Goal: Task Accomplishment & Management: Complete application form

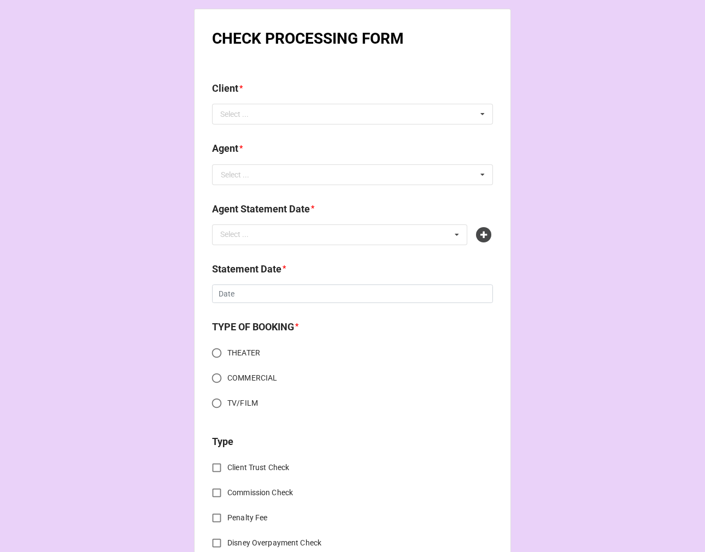
drag, startPoint x: 1, startPoint y: 297, endPoint x: 23, endPoint y: 299, distance: 22.6
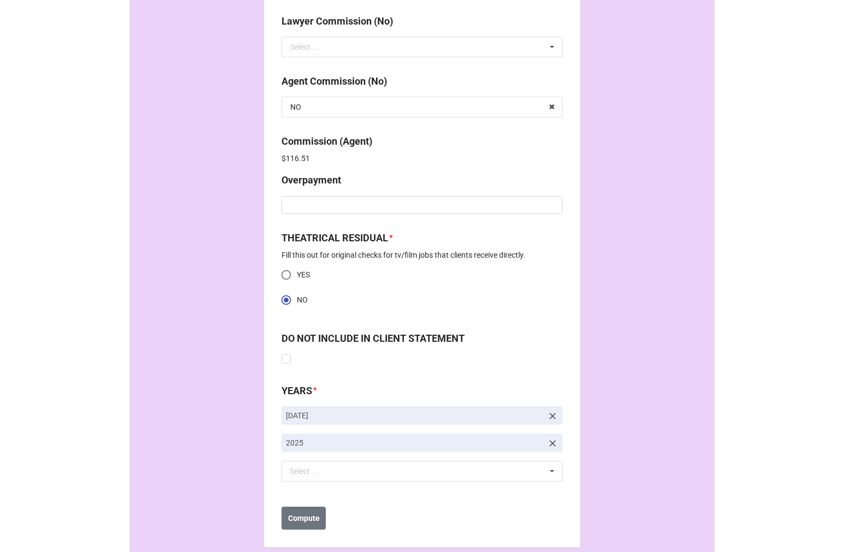
scroll to position [1405, 0]
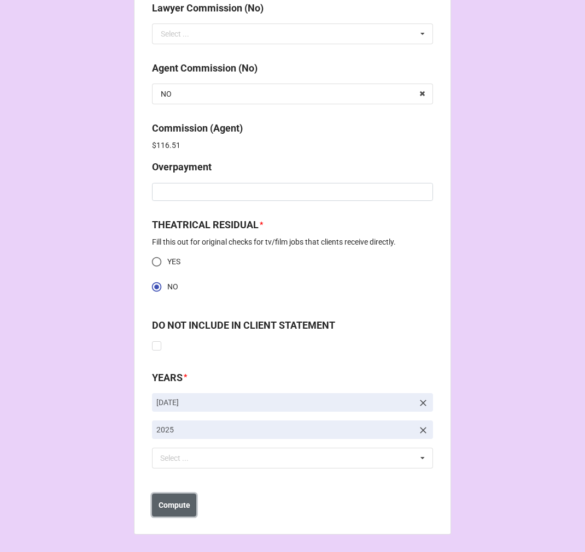
click at [164, 510] on b "Compute" at bounding box center [174, 505] width 32 height 11
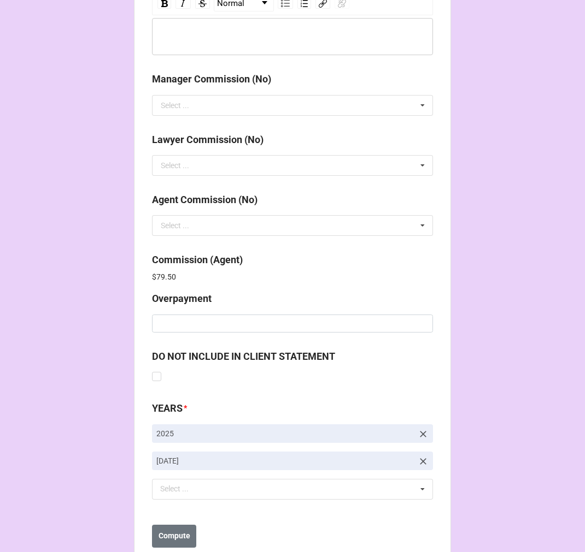
scroll to position [1304, 0]
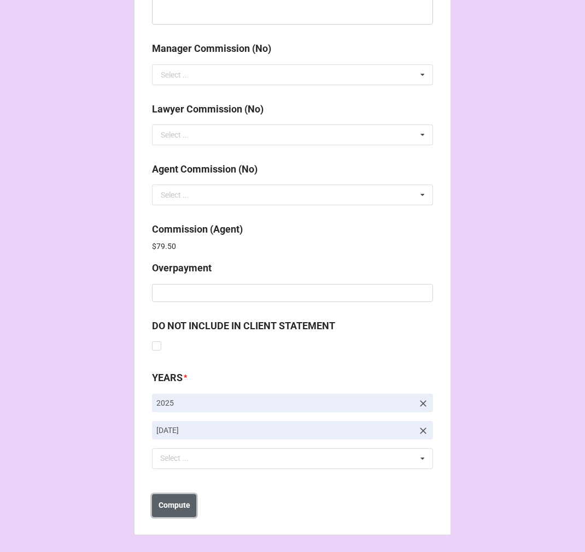
click at [173, 505] on b "Compute" at bounding box center [174, 505] width 32 height 11
click at [171, 506] on b "Save" at bounding box center [171, 505] width 17 height 11
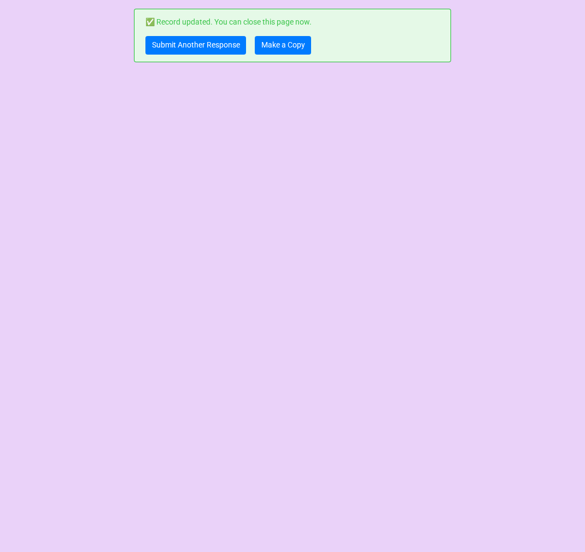
scroll to position [0, 0]
click at [279, 45] on link "Make a Copy" at bounding box center [283, 45] width 56 height 19
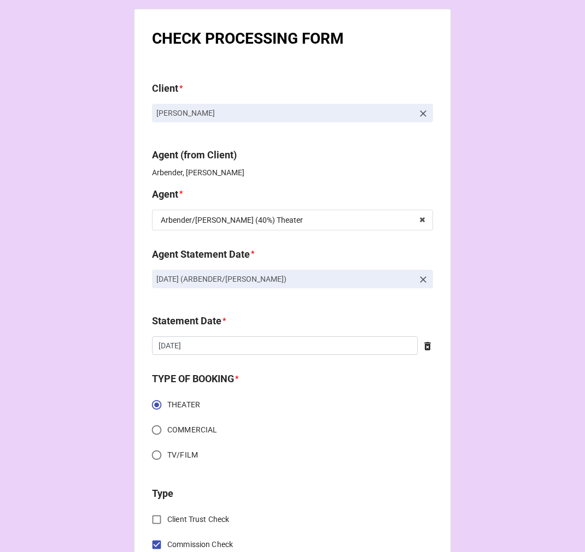
click at [417, 279] on icon at bounding box center [422, 279] width 11 height 11
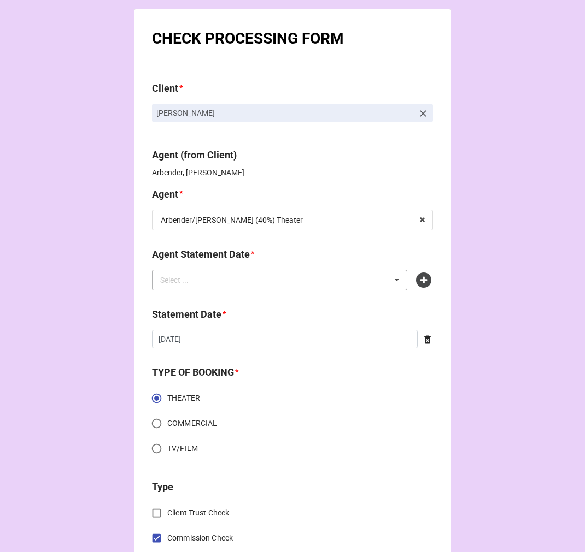
click at [331, 285] on div "Select ... No results found." at bounding box center [279, 280] width 255 height 21
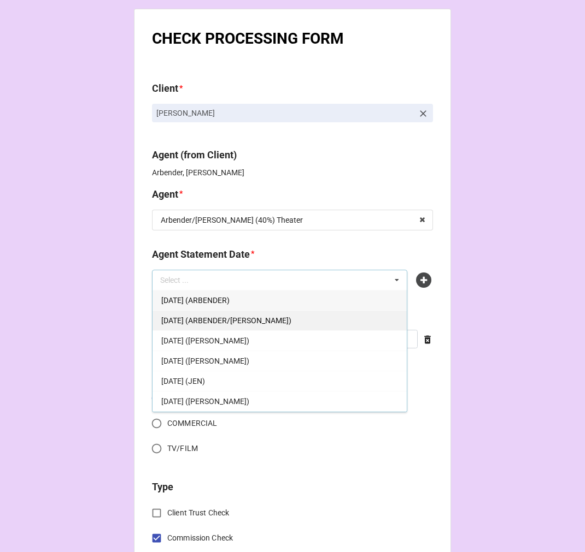
click at [241, 325] on span "SEPTEMBER 5, 2025 (ARBENDER/KATIE)" at bounding box center [226, 320] width 130 height 9
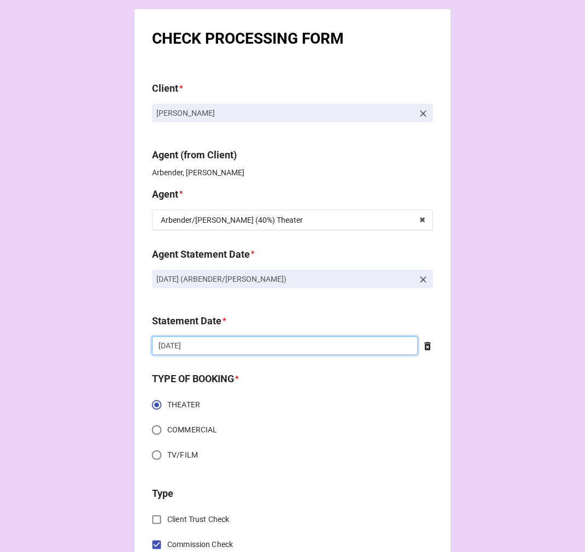
click at [210, 343] on input "[DATE]" at bounding box center [285, 346] width 266 height 19
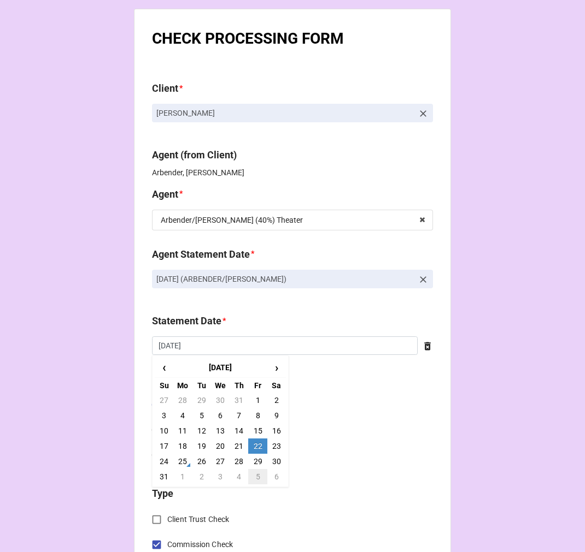
click at [255, 483] on td "5" at bounding box center [257, 476] width 19 height 15
type input "9/5/2025"
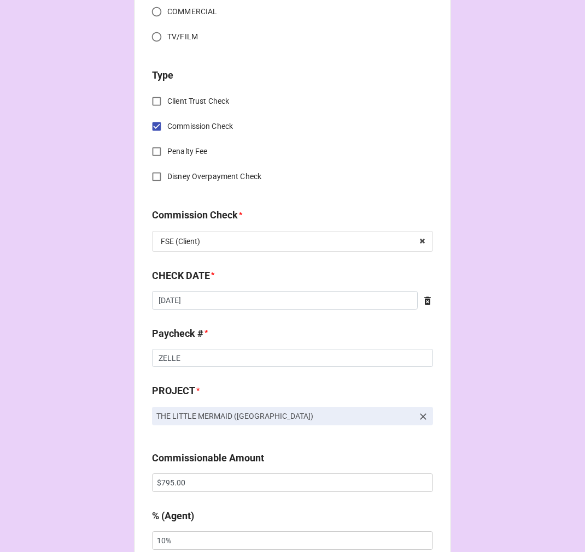
scroll to position [485, 0]
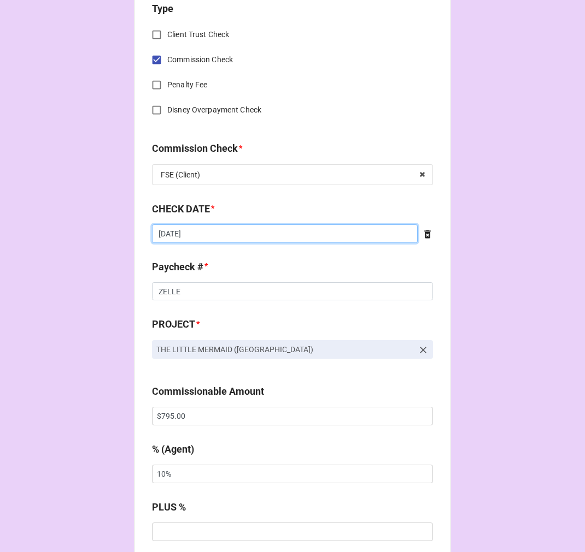
click at [203, 234] on input "8/14/2025" at bounding box center [285, 234] width 266 height 19
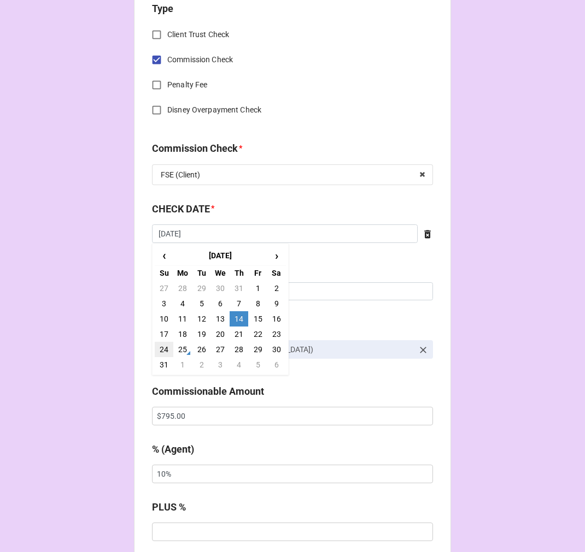
click at [160, 349] on td "24" at bounding box center [164, 349] width 19 height 15
type input "8/24/2025"
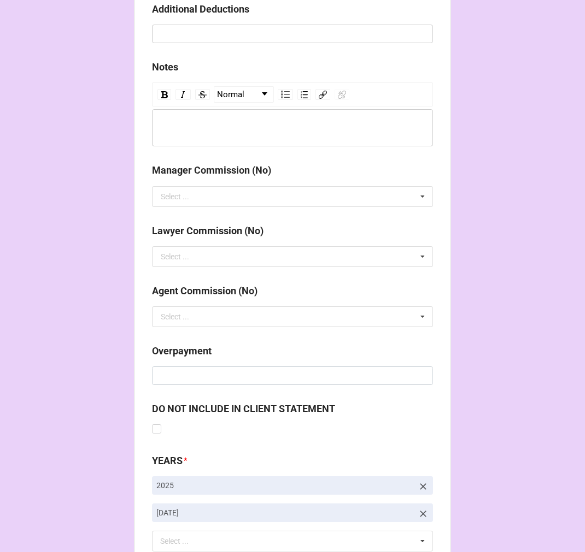
scroll to position [1265, 0]
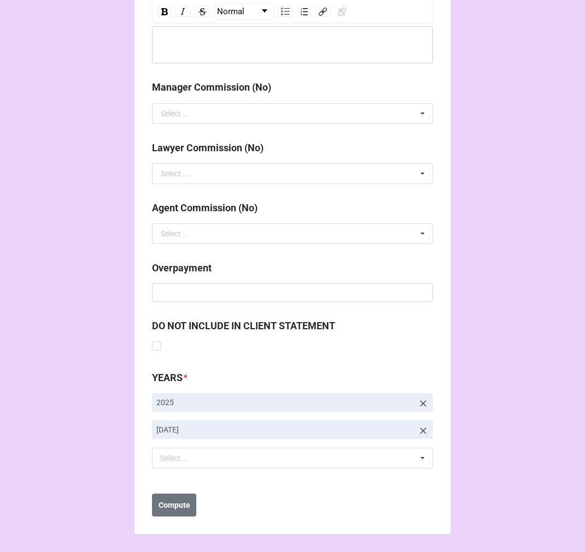
drag, startPoint x: 418, startPoint y: 429, endPoint x: 399, endPoint y: 444, distance: 23.8
click at [418, 429] on icon at bounding box center [422, 431] width 11 height 11
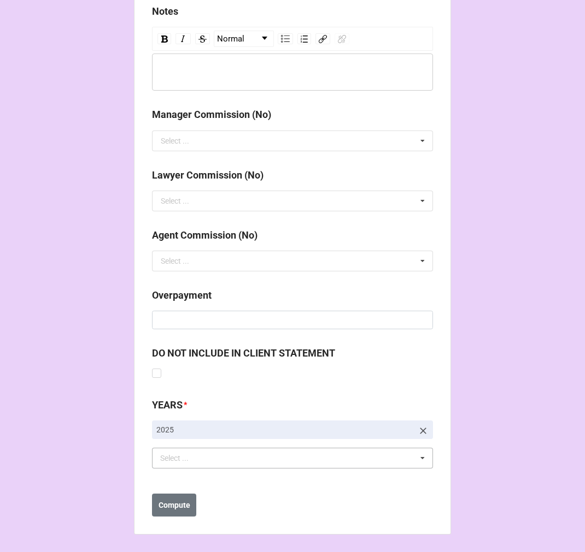
scroll to position [1237, 0]
click at [276, 461] on div "Select ... No results found." at bounding box center [292, 458] width 281 height 21
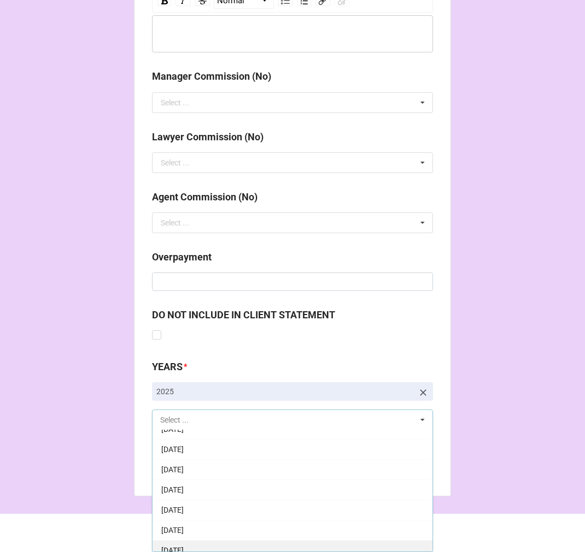
scroll to position [121, 0]
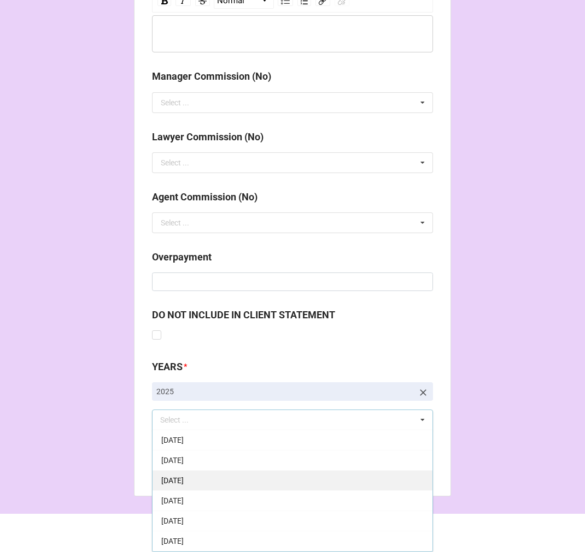
click at [184, 481] on span "9-September 2025" at bounding box center [172, 480] width 22 height 9
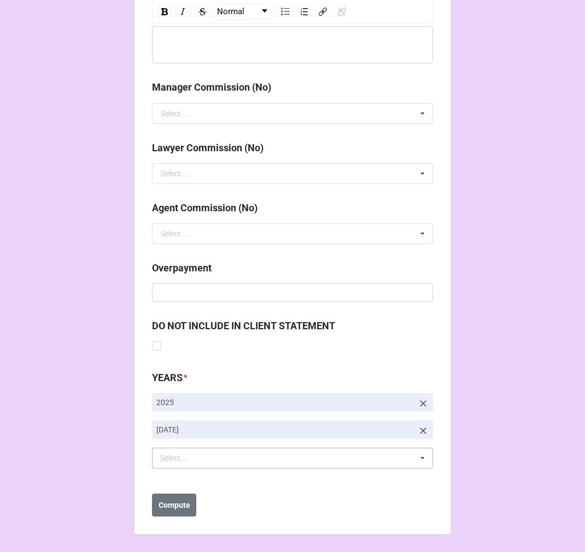
scroll to position [1265, 0]
click at [169, 505] on b "Compute" at bounding box center [174, 505] width 32 height 11
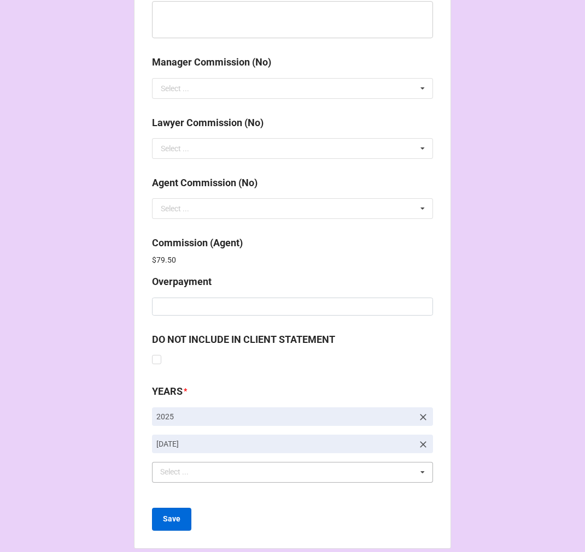
scroll to position [1304, 0]
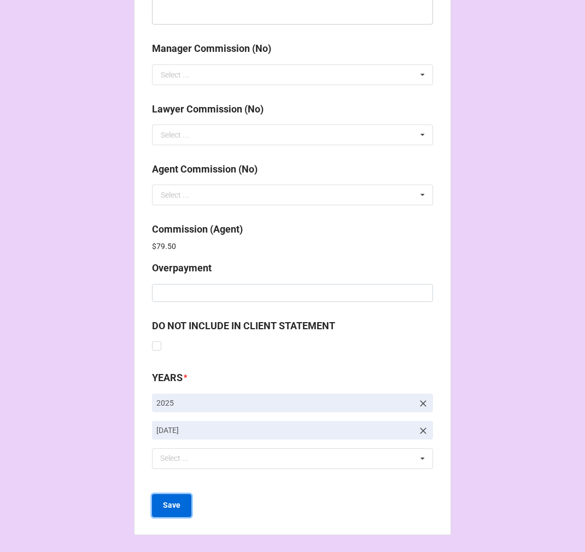
click at [179, 505] on button "Save" at bounding box center [171, 505] width 39 height 23
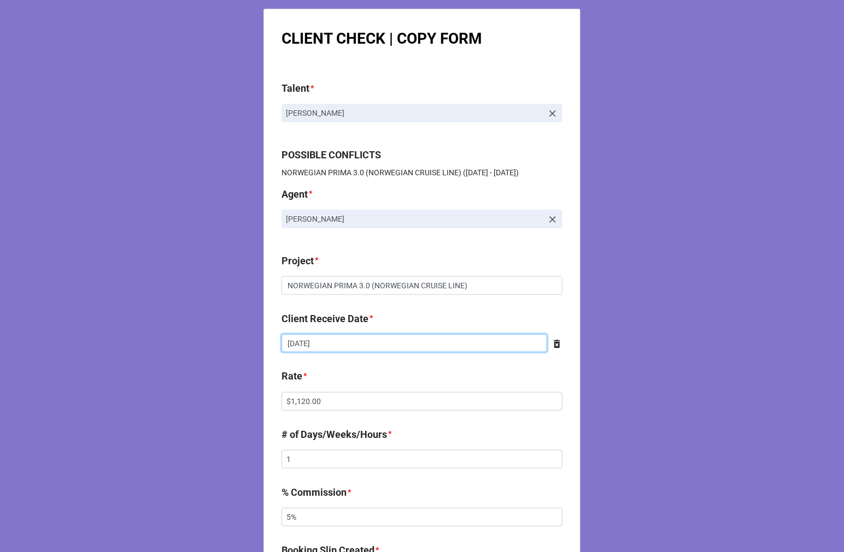
click at [347, 348] on input "[DATE]" at bounding box center [414, 343] width 266 height 19
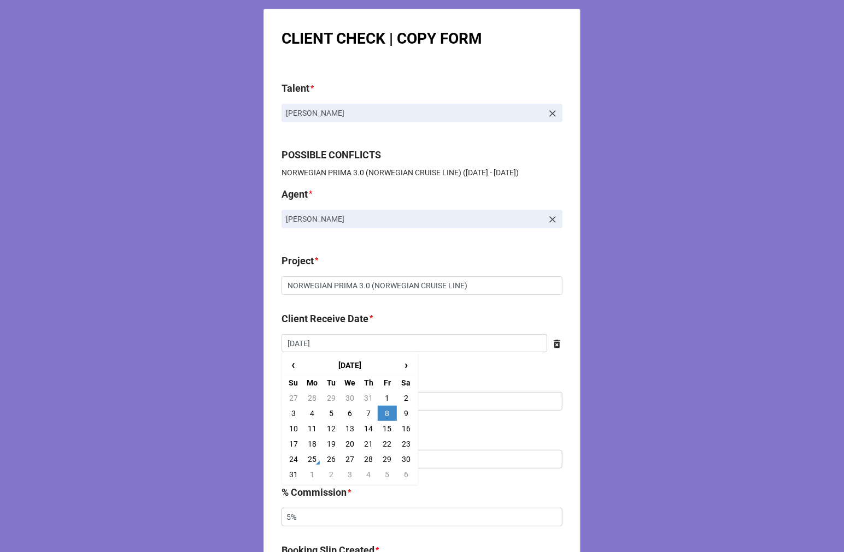
click at [384, 449] on td "22" at bounding box center [387, 444] width 19 height 15
type input "[DATE]"
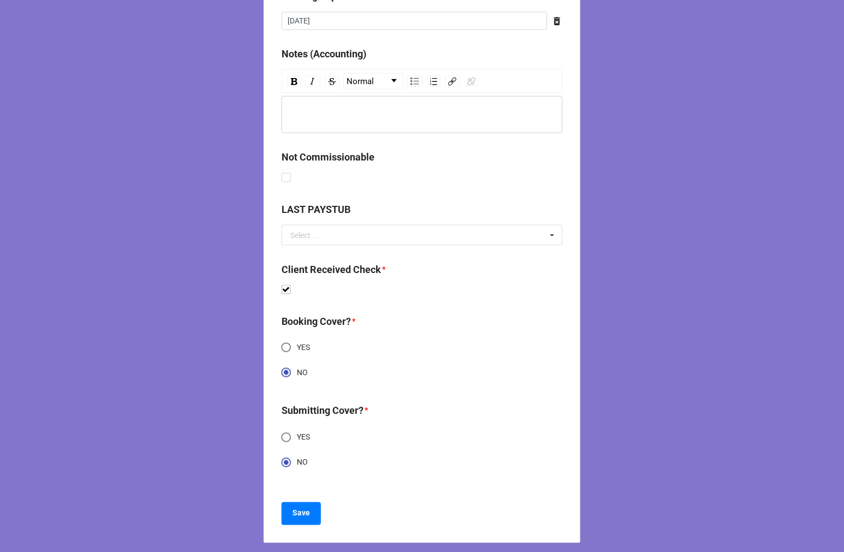
scroll to position [562, 0]
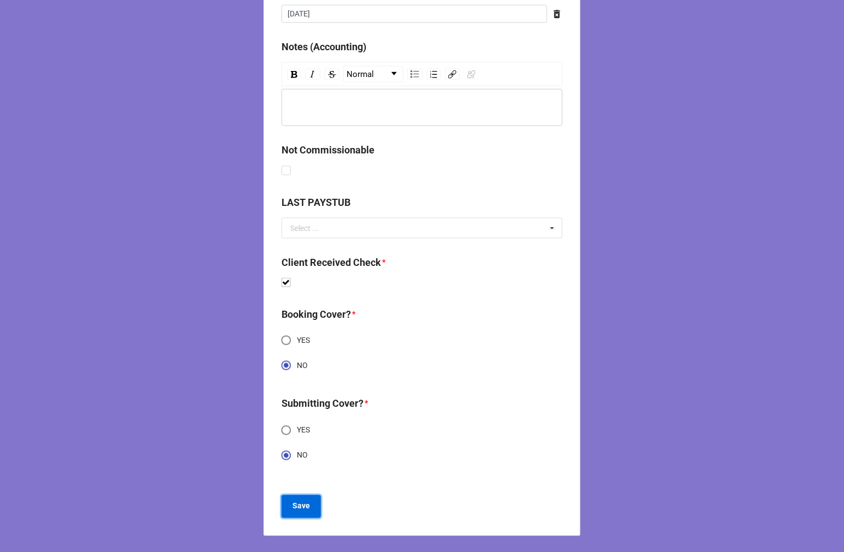
click at [302, 508] on b "Save" at bounding box center [300, 506] width 17 height 11
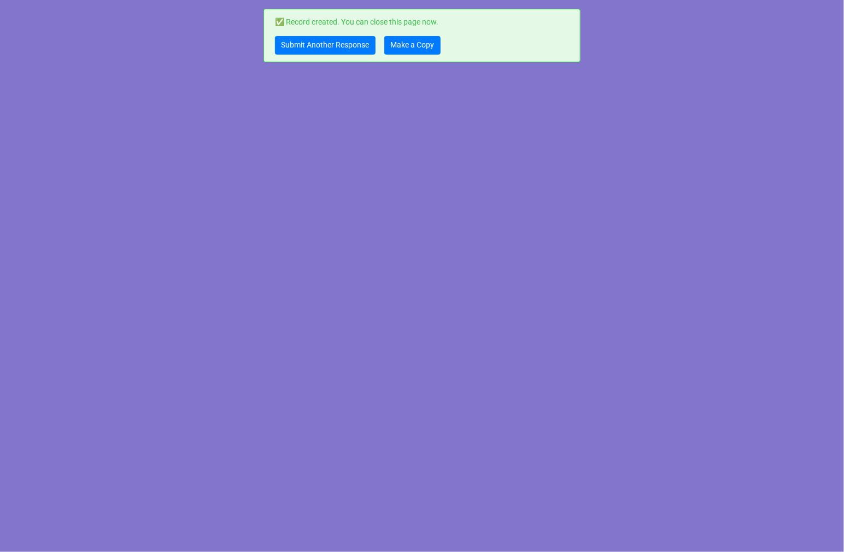
scroll to position [0, 0]
